Goal: Task Accomplishment & Management: Complete application form

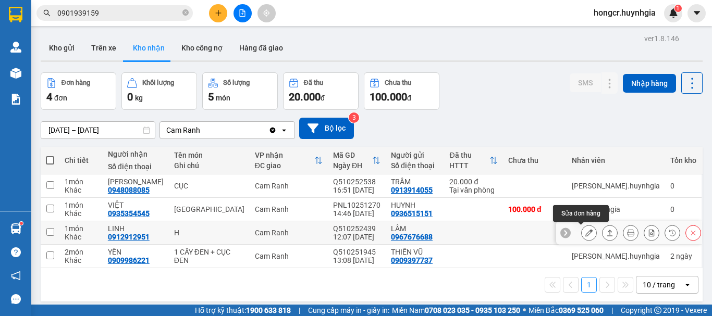
click at [585, 235] on icon at bounding box center [588, 232] width 7 height 7
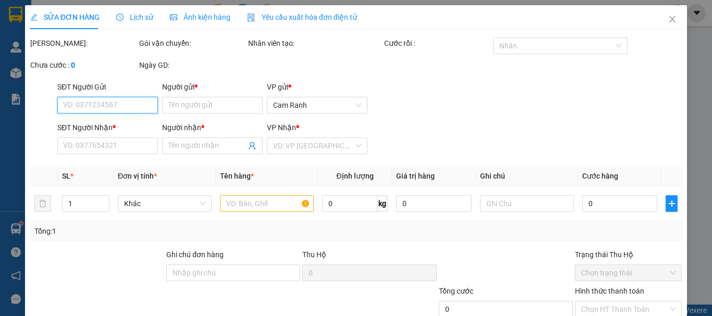
type input "0967676688"
type input "LÂM"
type input "0912912951"
type input "LINH"
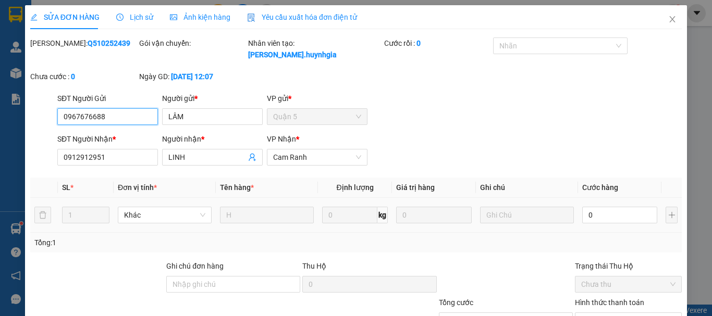
scroll to position [71, 0]
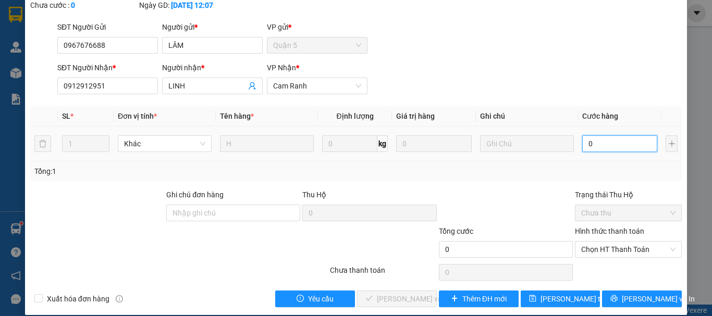
click at [592, 136] on input "0" at bounding box center [619, 144] width 75 height 17
type input "2"
type input "20"
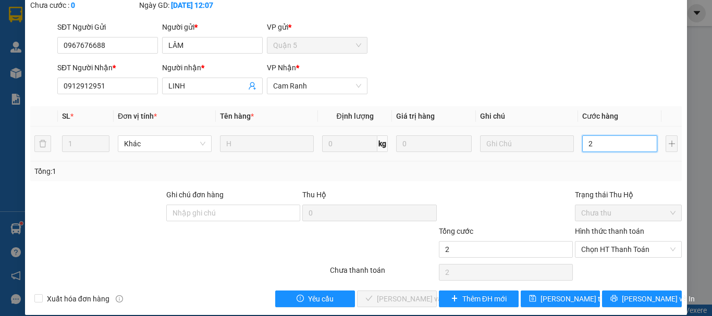
type input "20"
type input "200"
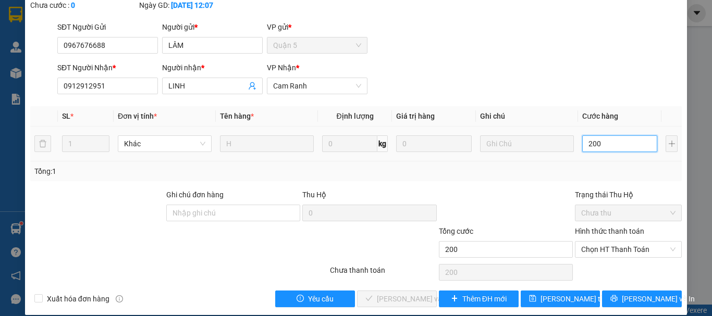
type input "2.000"
type input "20.000"
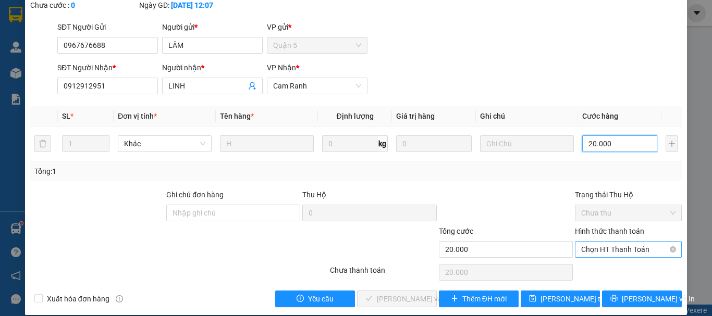
click at [619, 242] on span "Chọn HT Thanh Toán" at bounding box center [628, 250] width 94 height 16
type input "20.000"
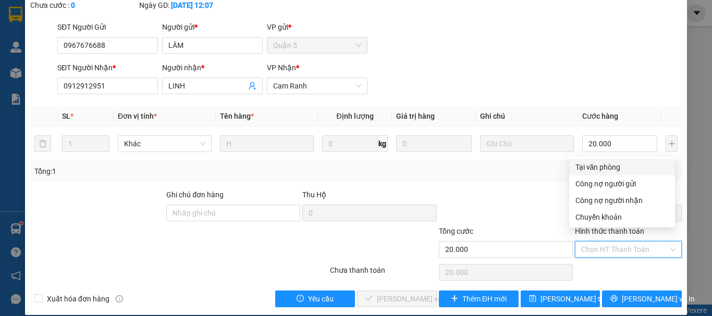
click at [604, 166] on div "Tại văn phòng" at bounding box center [621, 167] width 93 height 11
type input "0"
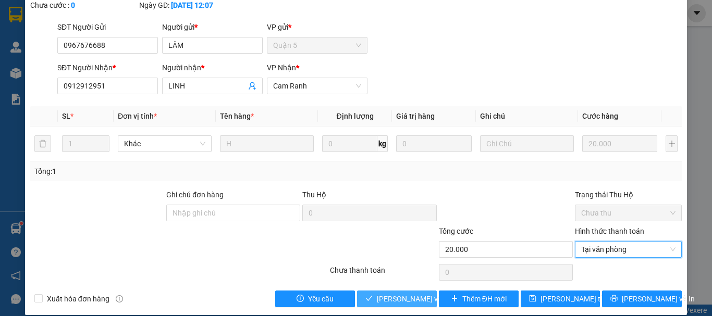
click at [379, 291] on button "[PERSON_NAME] và Giao hàng" at bounding box center [397, 299] width 80 height 17
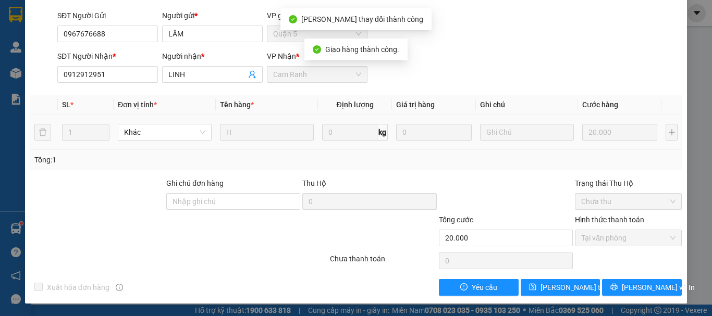
scroll to position [0, 0]
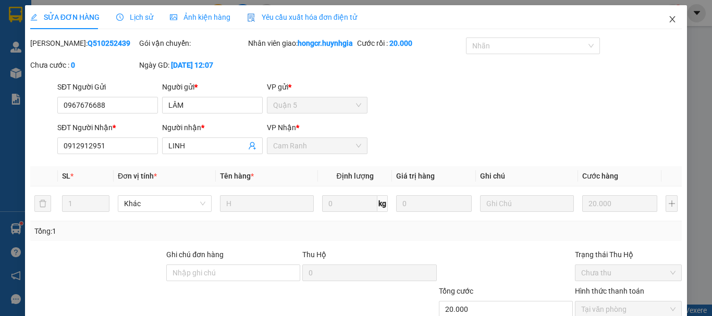
click at [669, 21] on span "Close" at bounding box center [672, 19] width 29 height 29
